Goal: Task Accomplishment & Management: Manage account settings

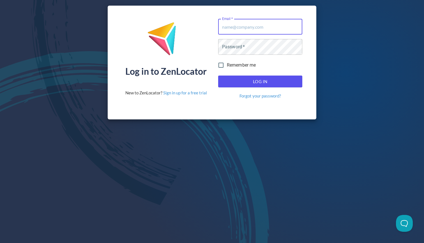
type input "[EMAIL_ADDRESS][DOMAIN_NAME]"
click at [260, 81] on button "Log In" at bounding box center [260, 81] width 84 height 12
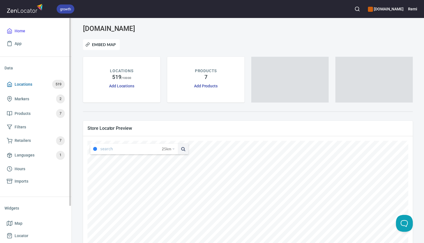
click at [20, 83] on span "Locations" at bounding box center [24, 84] width 18 height 7
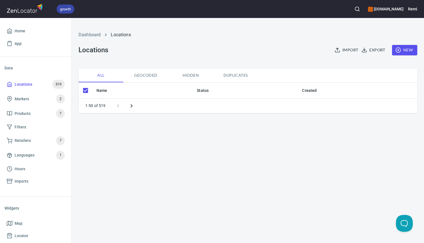
checkbox input "false"
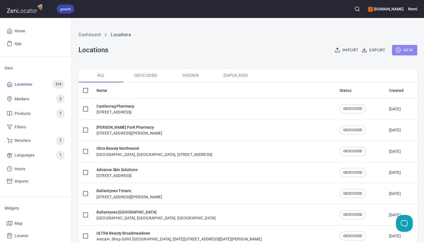
click at [402, 50] on span "New" at bounding box center [404, 50] width 16 height 7
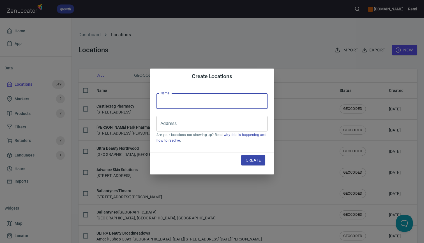
paste input "[GEOGRAPHIC_DATA] Pharmacy"
type input "[GEOGRAPHIC_DATA] Pharmacy"
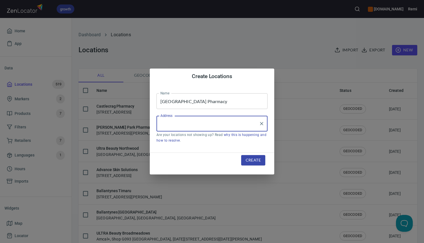
paste input "[STREET_ADDRESS][PERSON_NAME]"
drag, startPoint x: 191, startPoint y: 124, endPoint x: 210, endPoint y: 124, distance: 18.8
click at [210, 124] on input "[STREET_ADDRESS][PERSON_NAME]" at bounding box center [208, 123] width 98 height 11
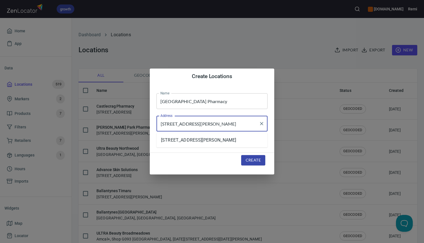
click at [161, 124] on input "[STREET_ADDRESS][PERSON_NAME]" at bounding box center [208, 123] width 98 height 11
paste input "Level 11,"
click at [195, 140] on li "[STREET_ADDRESS][PERSON_NAME]" at bounding box center [211, 140] width 111 height 10
type input "[STREET_ADDRESS][PERSON_NAME]"
click at [249, 160] on span "Create" at bounding box center [253, 159] width 15 height 7
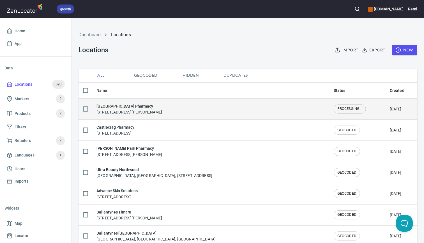
click at [143, 105] on h6 "[GEOGRAPHIC_DATA] Pharmacy" at bounding box center [129, 106] width 66 height 6
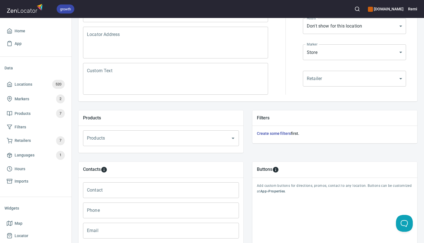
scroll to position [112, 0]
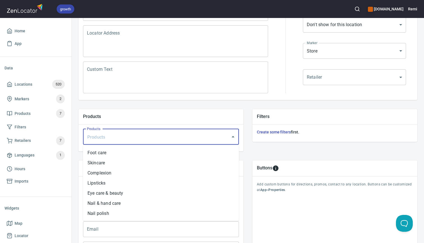
click at [152, 138] on input "Products" at bounding box center [153, 136] width 135 height 11
click at [143, 212] on li "Nail polish" at bounding box center [161, 213] width 156 height 10
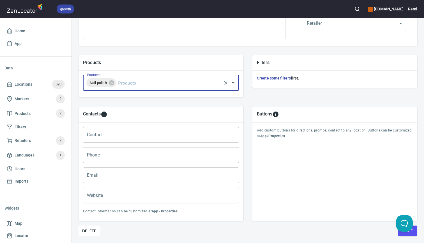
scroll to position [167, 0]
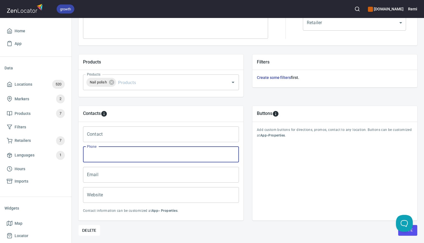
paste input "02 92640484"
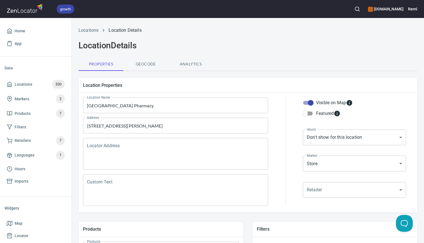
scroll to position [0, 0]
type input "02 9264 0484"
click at [320, 139] on body "growth [DOMAIN_NAME] Remi Home App Data Locations 520 Markers 2 Products 7 Filt…" at bounding box center [212, 121] width 424 height 243
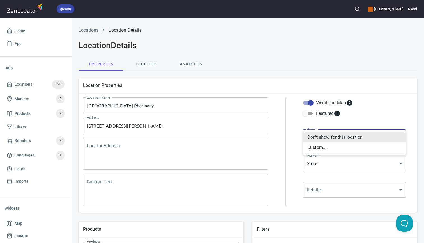
click at [320, 148] on li "Custom..." at bounding box center [354, 147] width 103 height 10
type input "CUSTOM_HOURS"
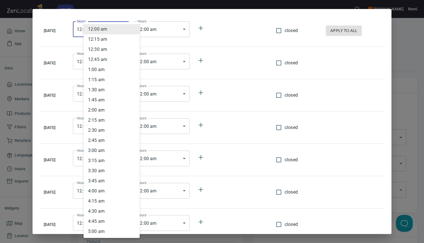
click at [132, 27] on body "growth [DOMAIN_NAME] Remi Home App Data Locations 520 Markers 2 Products 7 Filt…" at bounding box center [212, 121] width 424 height 243
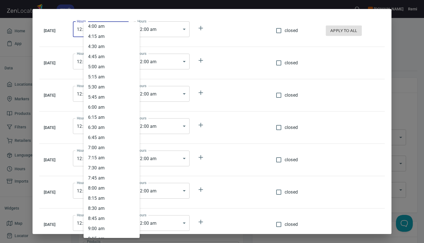
click at [110, 186] on li "8 : 00 am" at bounding box center [112, 188] width 56 height 10
type input "08:00"
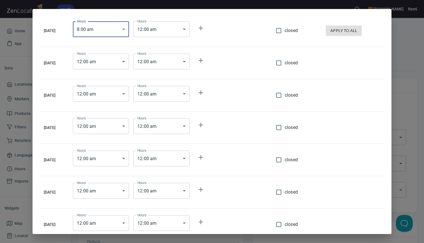
click at [179, 33] on body "growth [DOMAIN_NAME] Remi Home App Data Locations 520 Markers 2 Products 7 Filt…" at bounding box center [212, 121] width 424 height 243
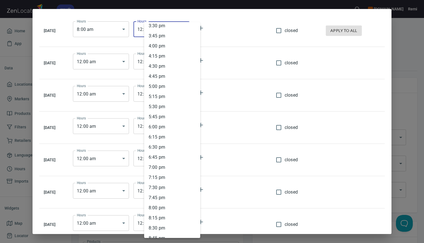
scroll to position [637, 0]
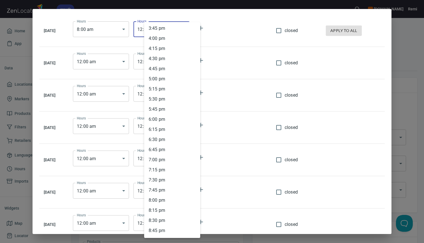
click at [160, 160] on li "7 : 00 pm" at bounding box center [172, 159] width 56 height 10
type input "19:00"
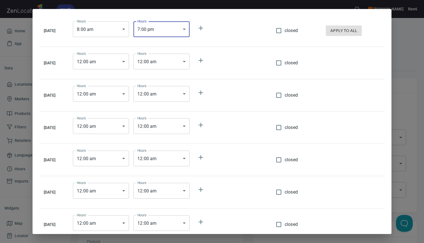
click at [350, 31] on span "apply to all" at bounding box center [343, 30] width 27 height 7
type input "08:00"
type input "19:00"
type input "08:00"
type input "19:00"
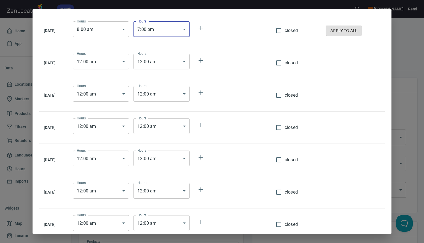
type input "08:00"
type input "19:00"
type input "08:00"
type input "19:00"
type input "08:00"
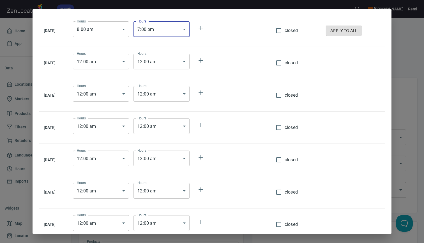
type input "19:00"
type input "08:00"
type input "19:00"
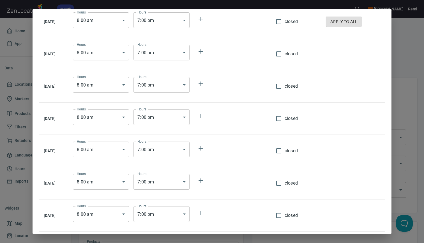
scroll to position [9, 0]
click at [130, 181] on body "growth [DOMAIN_NAME] Remi Home App Data Locations 520 Markers 2 Products 7 Filt…" at bounding box center [212, 121] width 424 height 243
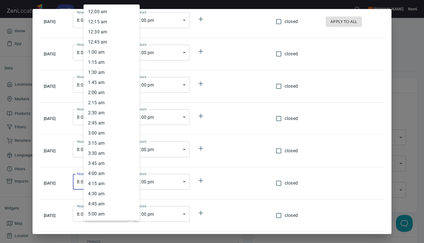
scroll to position [223, 0]
click at [120, 151] on li "9 : 00 am" at bounding box center [112, 152] width 56 height 10
type input "09:00"
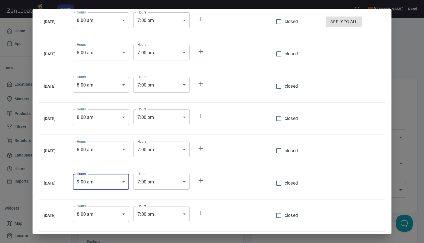
click at [164, 181] on body "growth [DOMAIN_NAME] Remi Home App Data Locations 520 Markers 2 Products 7 Filt…" at bounding box center [212, 121] width 424 height 243
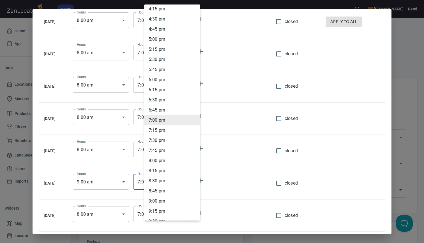
scroll to position [651, 0]
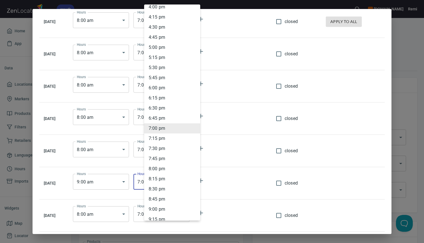
click at [170, 8] on li "4 : 00 pm" at bounding box center [172, 7] width 56 height 10
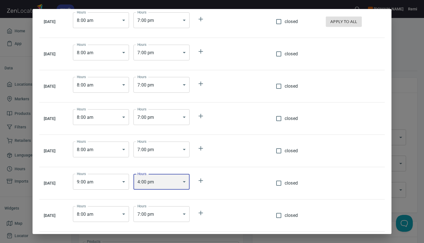
type input "16:00"
click at [283, 215] on input "closed" at bounding box center [279, 215] width 12 height 12
checkbox input "true"
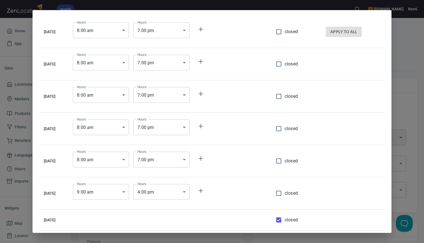
click at [415, 193] on div "[DATE] Hours 8 : 00 am 08:00 Hours Hours 7 : 00 pm 19:00 Hours closed apply to …" at bounding box center [212, 121] width 424 height 243
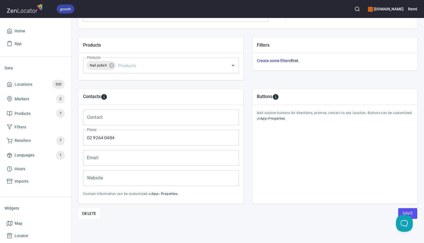
scroll to position [183, 0]
click at [415, 213] on button "Save" at bounding box center [407, 213] width 19 height 11
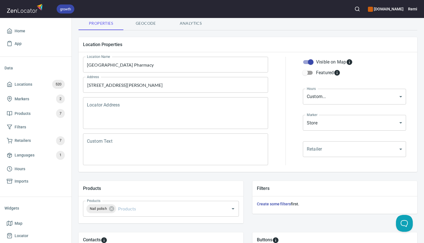
scroll to position [1, 0]
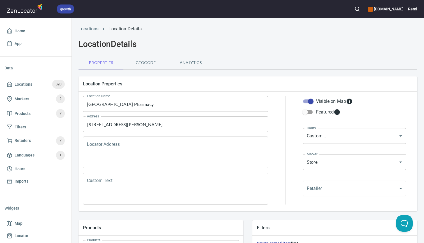
click at [382, 10] on h6 "[DOMAIN_NAME]" at bounding box center [386, 9] width 36 height 6
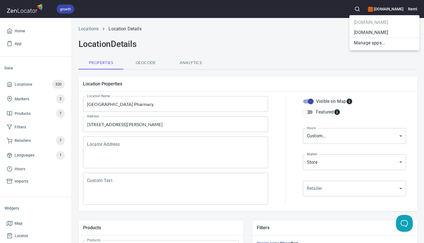
click at [369, 34] on li "[DOMAIN_NAME]" at bounding box center [384, 32] width 70 height 10
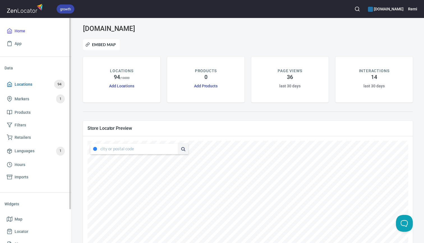
click at [29, 85] on span "Locations" at bounding box center [24, 84] width 18 height 7
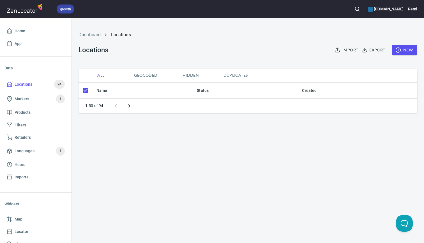
checkbox input "false"
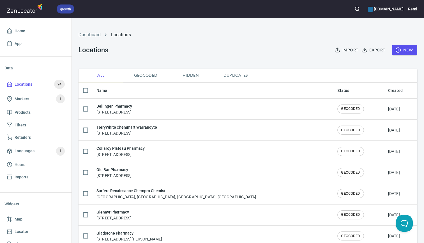
click at [400, 51] on circle "button" at bounding box center [398, 50] width 5 height 5
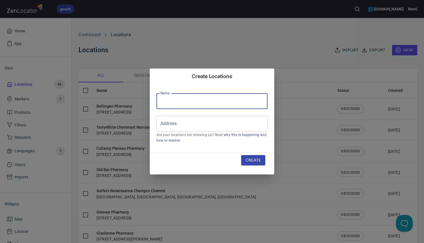
paste input "[GEOGRAPHIC_DATA] Pharmacy"
type input "[GEOGRAPHIC_DATA] Pharmacy"
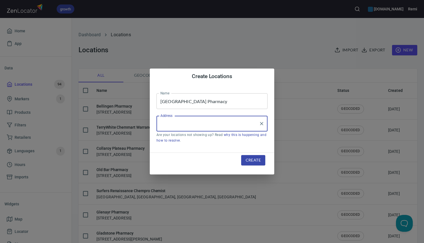
paste input "[STREET_ADDRESS][PERSON_NAME]"
drag, startPoint x: 191, startPoint y: 125, endPoint x: 210, endPoint y: 125, distance: 18.8
click at [210, 125] on input "[STREET_ADDRESS][PERSON_NAME]" at bounding box center [208, 123] width 98 height 11
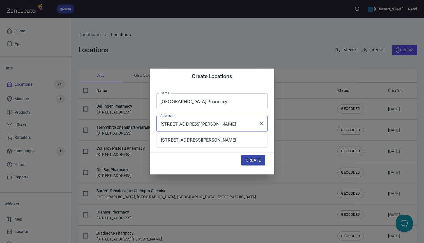
click at [160, 125] on input "[STREET_ADDRESS][PERSON_NAME]" at bounding box center [208, 123] width 98 height 11
paste input "Level 11,"
click at [176, 138] on li "[STREET_ADDRESS][PERSON_NAME]" at bounding box center [211, 140] width 111 height 10
type input "[STREET_ADDRESS][PERSON_NAME]"
click at [252, 160] on span "Create" at bounding box center [253, 159] width 15 height 7
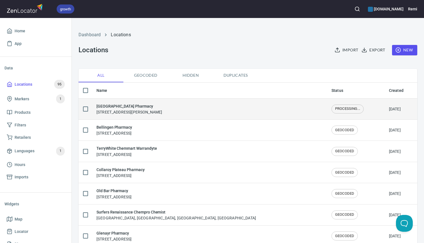
click at [186, 109] on div "[GEOGRAPHIC_DATA] Pharmacy [STREET_ADDRESS][PERSON_NAME]" at bounding box center [209, 109] width 226 height 12
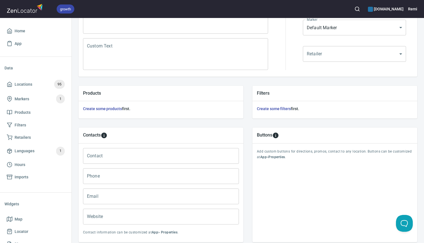
scroll to position [136, 0]
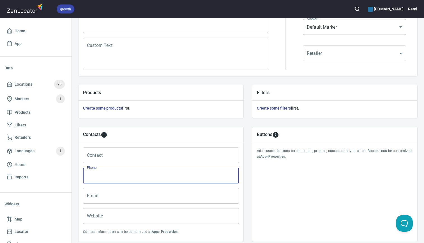
paste input "02 92640484"
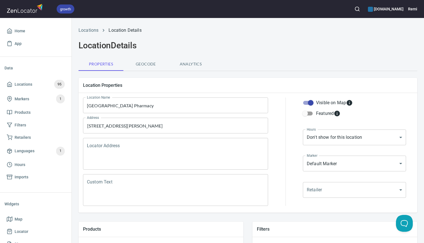
scroll to position [0, 0]
type input "02 9264 0484"
click at [327, 137] on body "growth [DOMAIN_NAME] Remi Home App Data Locations 95 Markers 1 Products Filters…" at bounding box center [212, 121] width 424 height 243
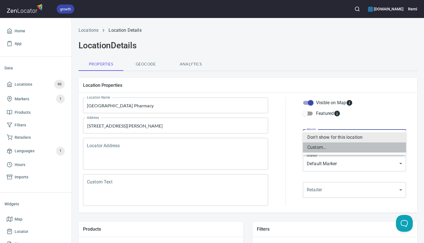
click at [321, 147] on li "Custom..." at bounding box center [354, 147] width 103 height 10
type input "CUSTOM_HOURS"
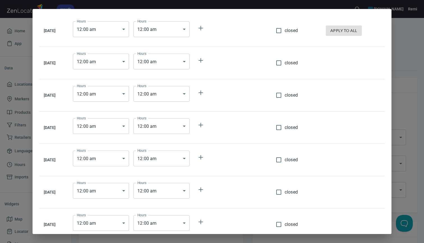
click at [127, 34] on body "growth [DOMAIN_NAME] Remi Home App Data Locations 95 Markers 1 Products Filters…" at bounding box center [212, 121] width 424 height 243
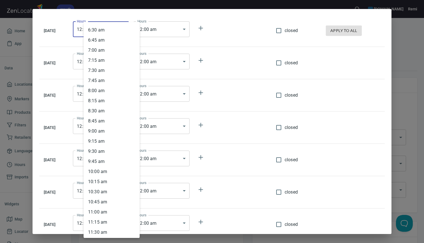
scroll to position [263, 0]
click at [105, 87] on li "8 : 00 am" at bounding box center [112, 89] width 56 height 10
type input "08:00"
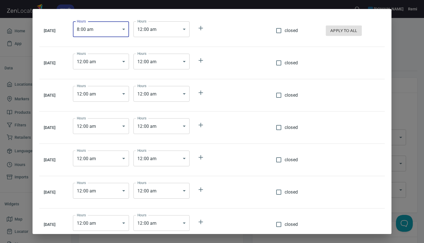
click at [172, 34] on body "growth [DOMAIN_NAME] Remi Home App Data Locations 95 Markers 1 Products Filters…" at bounding box center [212, 121] width 424 height 243
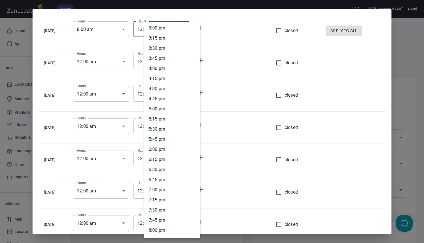
scroll to position [640, 0]
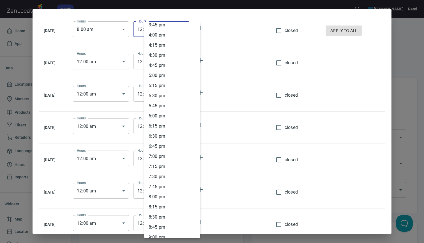
click at [160, 159] on li "7 : 00 pm" at bounding box center [172, 156] width 56 height 10
type input "19:00"
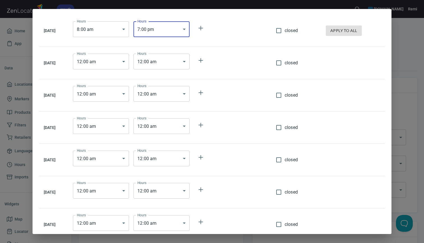
click at [344, 31] on span "apply to all" at bounding box center [343, 30] width 27 height 7
type input "08:00"
type input "19:00"
type input "08:00"
type input "19:00"
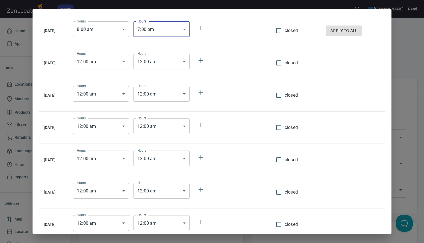
type input "08:00"
type input "19:00"
type input "08:00"
type input "19:00"
type input "08:00"
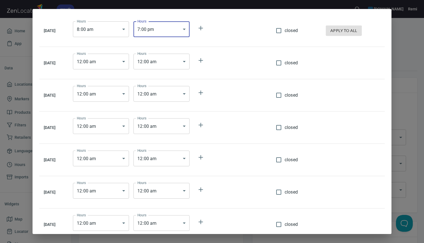
type input "19:00"
type input "08:00"
type input "19:00"
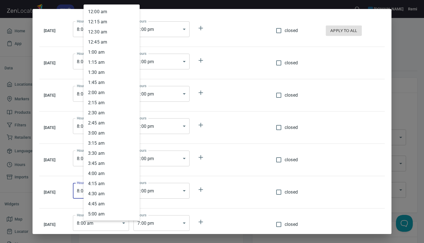
click at [133, 191] on body "growth [DOMAIN_NAME] Remi Home App Data Locations 95 Markers 1 Products Filters…" at bounding box center [212, 121] width 424 height 243
click at [119, 152] on li "9 : 00 am" at bounding box center [112, 152] width 56 height 10
type input "09:00"
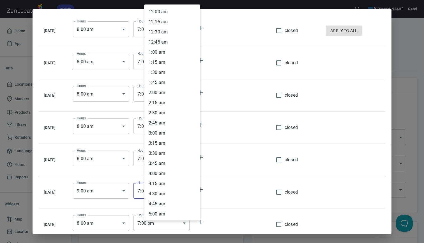
click at [172, 190] on body "growth [DOMAIN_NAME] Remi Home App Data Locations 95 Markers 1 Products Filters…" at bounding box center [212, 121] width 424 height 243
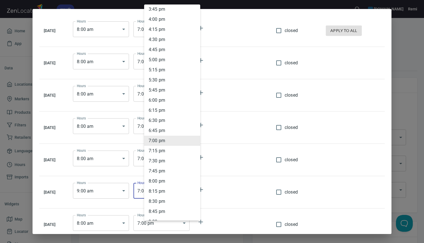
scroll to position [638, 0]
click at [173, 22] on li "4 : 00 pm" at bounding box center [172, 20] width 56 height 10
type input "16:00"
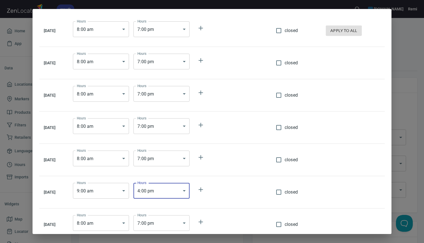
click at [282, 224] on input "closed" at bounding box center [279, 224] width 12 height 12
checkbox input "true"
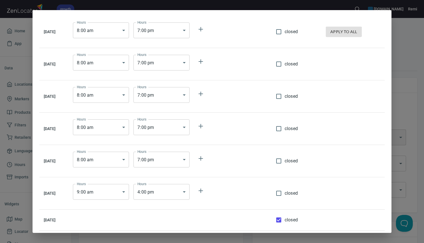
click at [416, 178] on div "[DATE] Hours 8 : 00 am 08:00 Hours Hours 7 : 00 pm 19:00 Hours closed apply to …" at bounding box center [212, 121] width 424 height 243
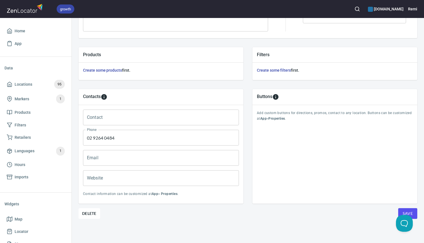
scroll to position [174, 0]
click at [414, 211] on button "Save" at bounding box center [407, 213] width 19 height 11
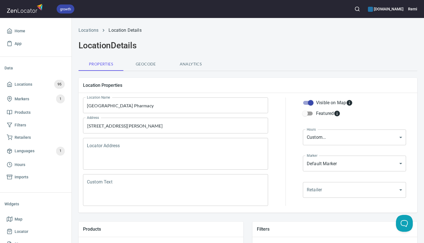
scroll to position [0, 0]
